Goal: Task Accomplishment & Management: Complete application form

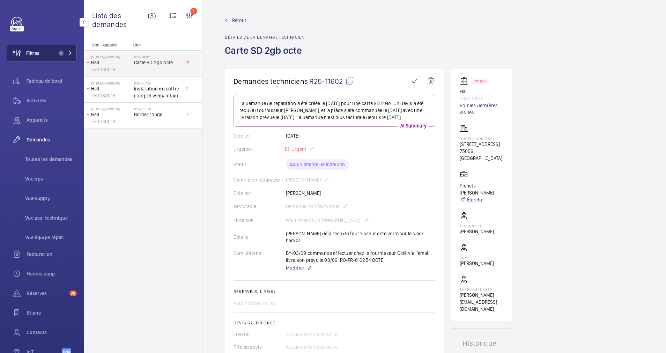
click at [65, 53] on span "2" at bounding box center [64, 53] width 17 height 6
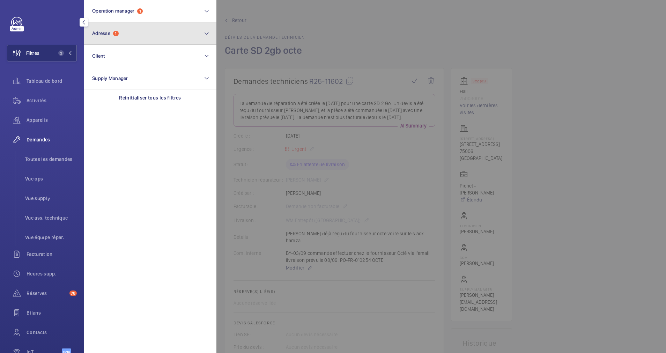
click at [116, 39] on button "Adresse 1" at bounding box center [150, 33] width 133 height 22
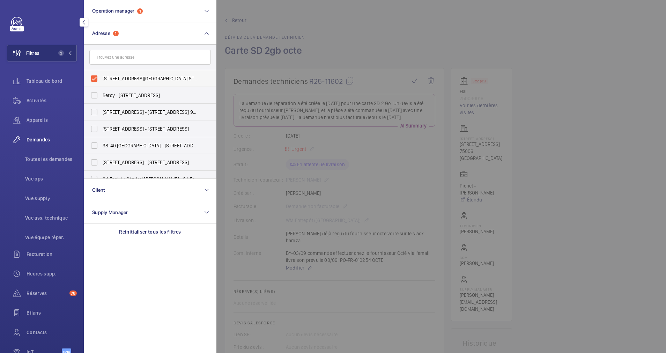
click at [93, 74] on label "[STREET_ADDRESS][GEOGRAPHIC_DATA][STREET_ADDRESS]" at bounding box center [144, 78] width 121 height 17
click at [93, 74] on input "[STREET_ADDRESS][GEOGRAPHIC_DATA][STREET_ADDRESS]" at bounding box center [94, 79] width 14 height 14
checkbox input "false"
click at [125, 54] on input "text" at bounding box center [149, 57] width 121 height 15
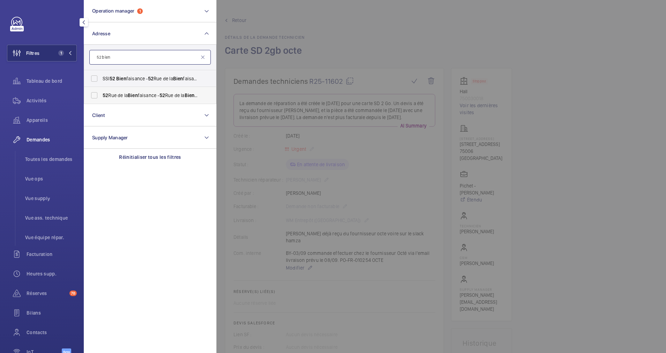
type input "52 bien"
click at [97, 94] on label "[STREET_ADDRESS] - [STREET_ADDRESS]" at bounding box center [144, 95] width 121 height 17
click at [97, 94] on input "[STREET_ADDRESS] - [STREET_ADDRESS]" at bounding box center [94, 95] width 14 height 14
checkbox input "true"
click at [47, 113] on div "Appareils" at bounding box center [42, 120] width 70 height 17
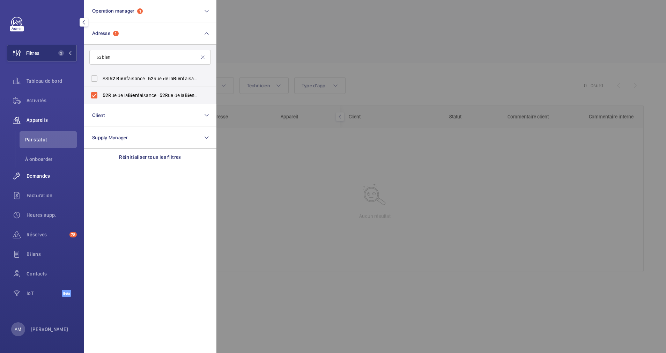
click at [37, 174] on span "Demandes" at bounding box center [52, 175] width 50 height 7
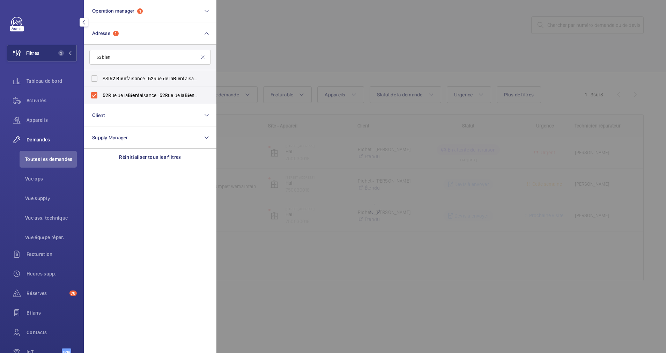
click at [249, 56] on div at bounding box center [549, 176] width 666 height 353
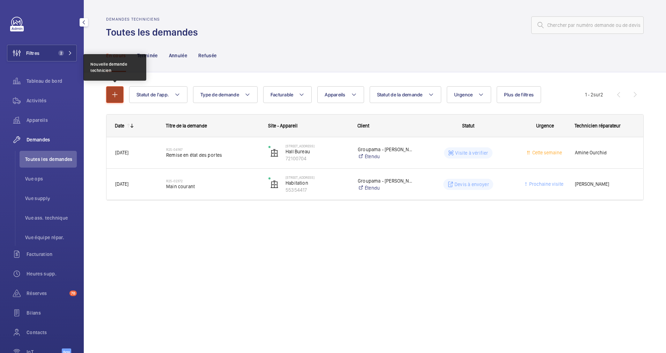
click at [116, 97] on mat-icon "button" at bounding box center [115, 94] width 8 height 8
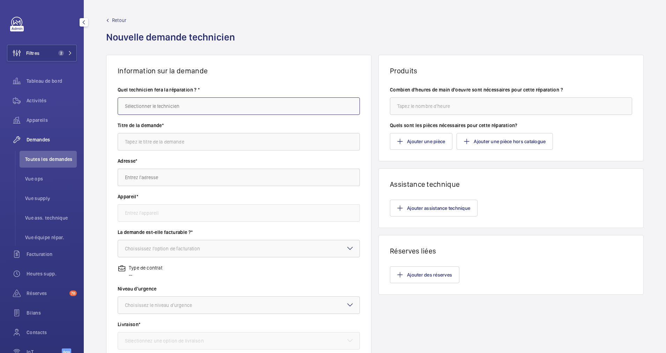
click at [153, 111] on input "text" at bounding box center [239, 105] width 242 height 17
type input "m"
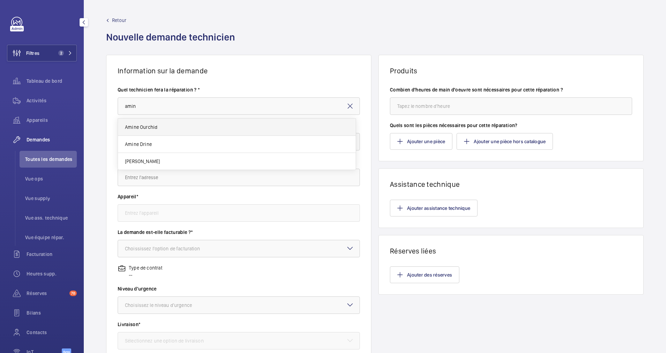
click at [152, 120] on mat-option "Amine Ourchid" at bounding box center [237, 127] width 238 height 17
type input "Amine Ourchid"
click at [156, 138] on input "text" at bounding box center [239, 141] width 242 height 17
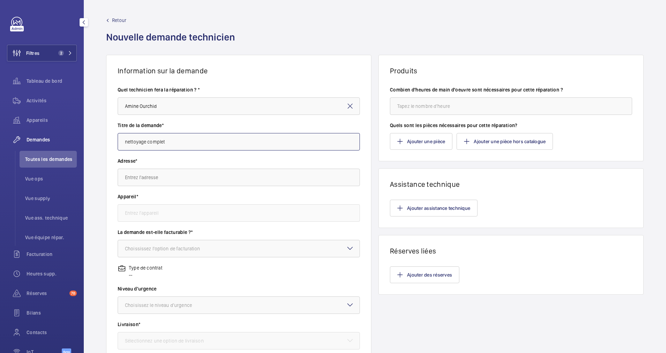
type input "nettoyage complet"
click at [167, 176] on input "text" at bounding box center [239, 177] width 242 height 17
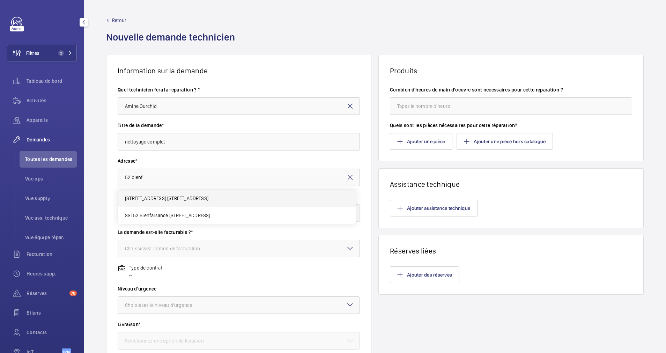
click at [181, 201] on span "[STREET_ADDRESS] [STREET_ADDRESS]" at bounding box center [166, 198] width 83 height 7
type input "[STREET_ADDRESS] [STREET_ADDRESS]"
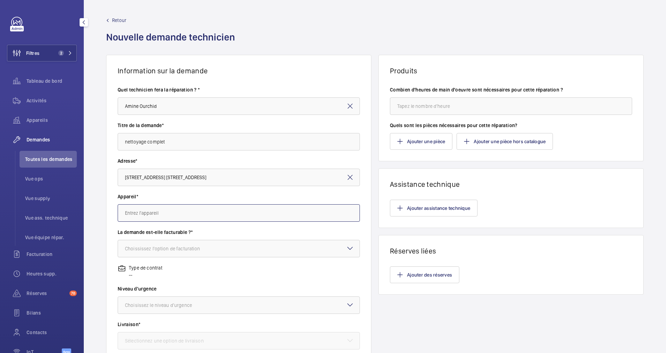
click at [168, 213] on input "text" at bounding box center [239, 212] width 242 height 17
click at [187, 236] on mat-option "72100704 - Hall Bureau" at bounding box center [237, 234] width 238 height 17
type input "72100704 - Hall Bureau"
click at [189, 243] on div at bounding box center [239, 248] width 242 height 17
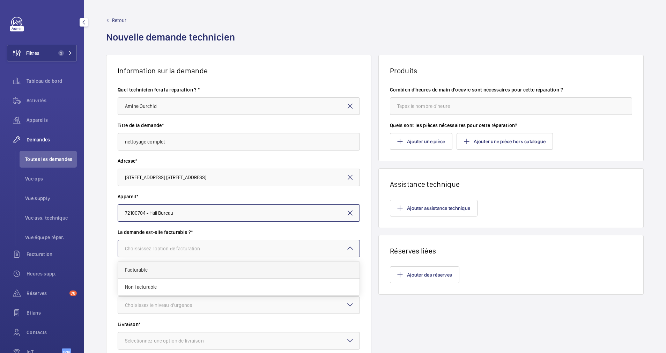
click at [189, 268] on span "Facturable" at bounding box center [239, 269] width 228 height 7
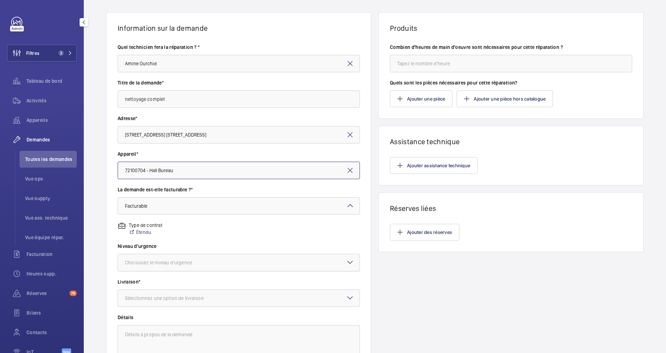
scroll to position [52, 0]
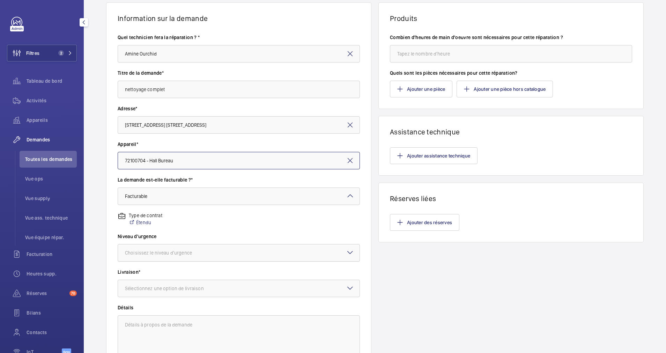
click at [221, 253] on div at bounding box center [239, 252] width 242 height 17
click at [187, 303] on div "Urgent" at bounding box center [239, 308] width 242 height 17
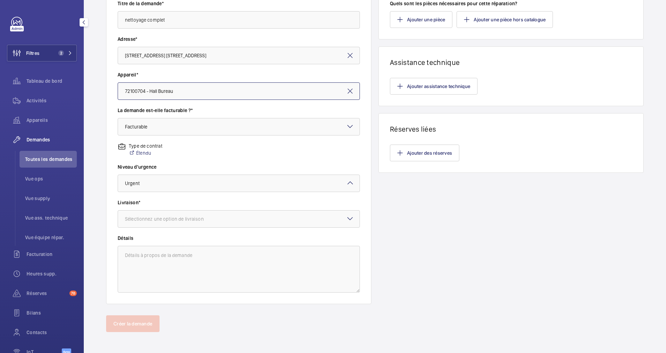
scroll to position [123, 0]
click at [227, 216] on div at bounding box center [239, 217] width 242 height 17
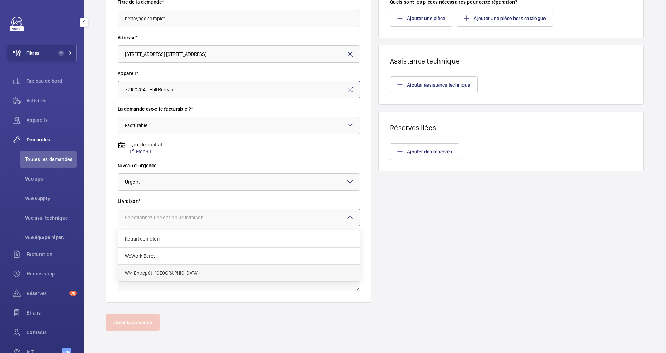
click at [168, 278] on div "WM Entrepôt ([GEOGRAPHIC_DATA])" at bounding box center [239, 273] width 242 height 17
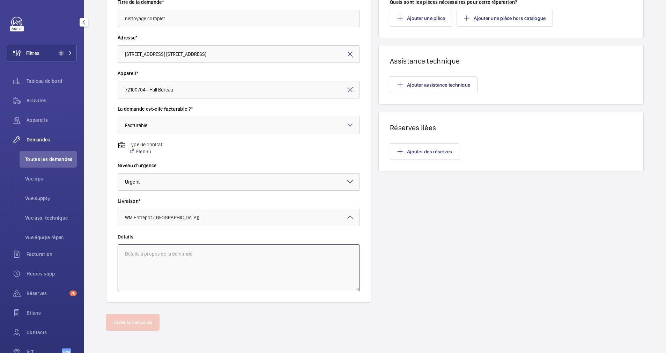
click at [201, 261] on textarea at bounding box center [239, 267] width 242 height 47
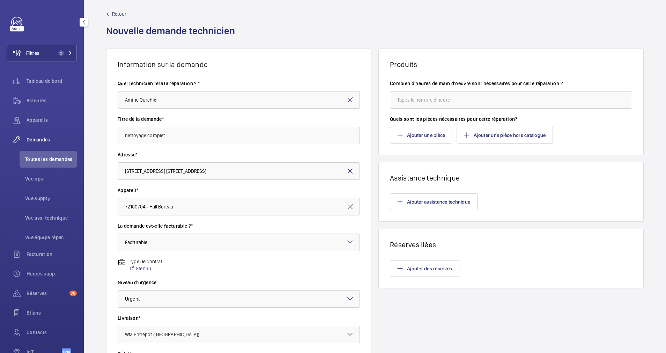
scroll to position [0, 0]
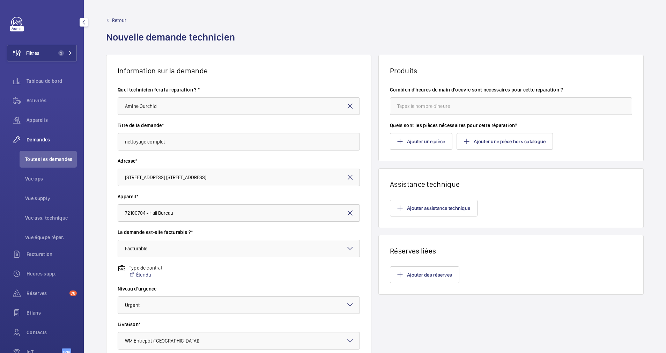
type textarea "[PERSON_NAME] envoyé a SPN et SPM"
